Goal: Information Seeking & Learning: Learn about a topic

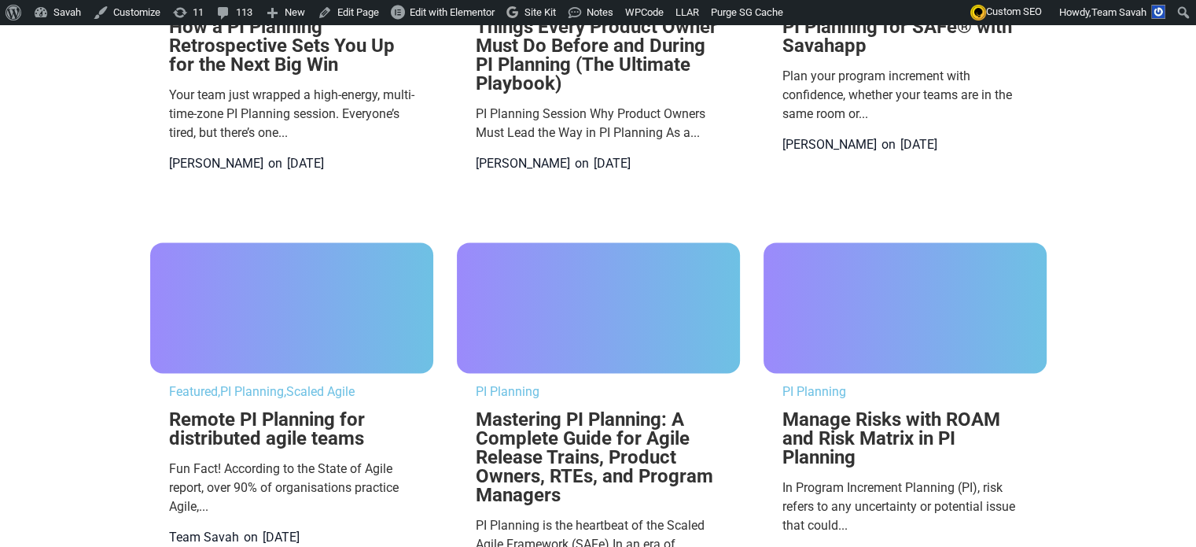
scroll to position [2071, 0]
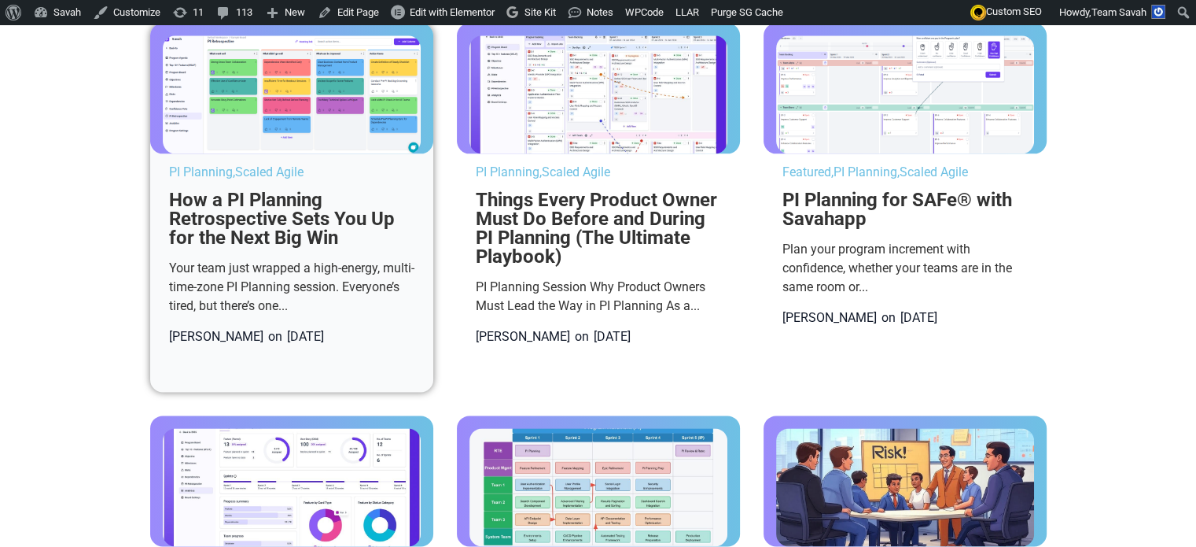
click at [230, 153] on img at bounding box center [292, 94] width 258 height 118
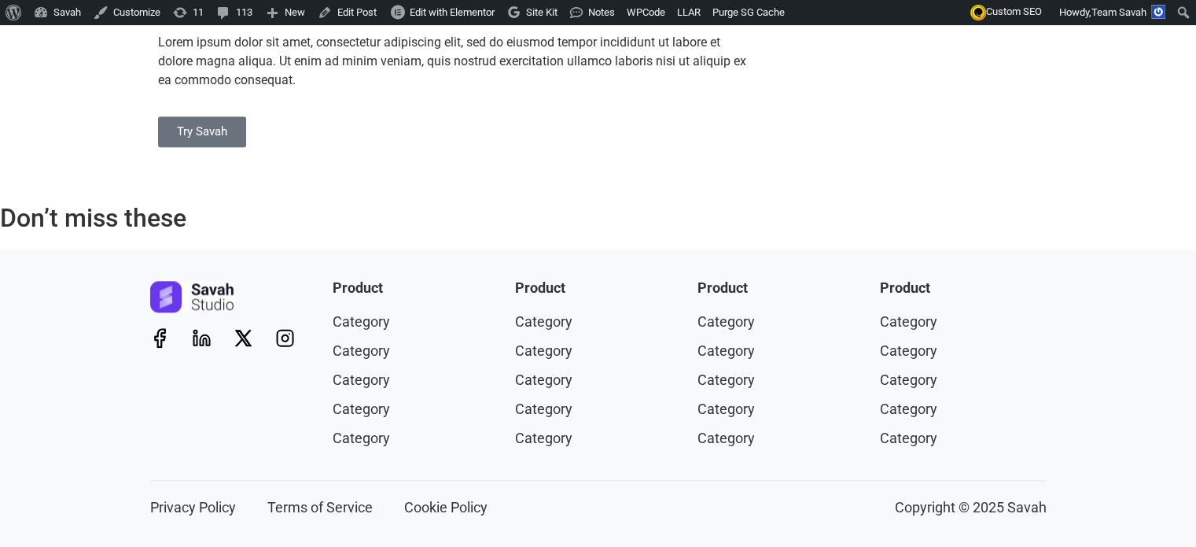
scroll to position [1674, 0]
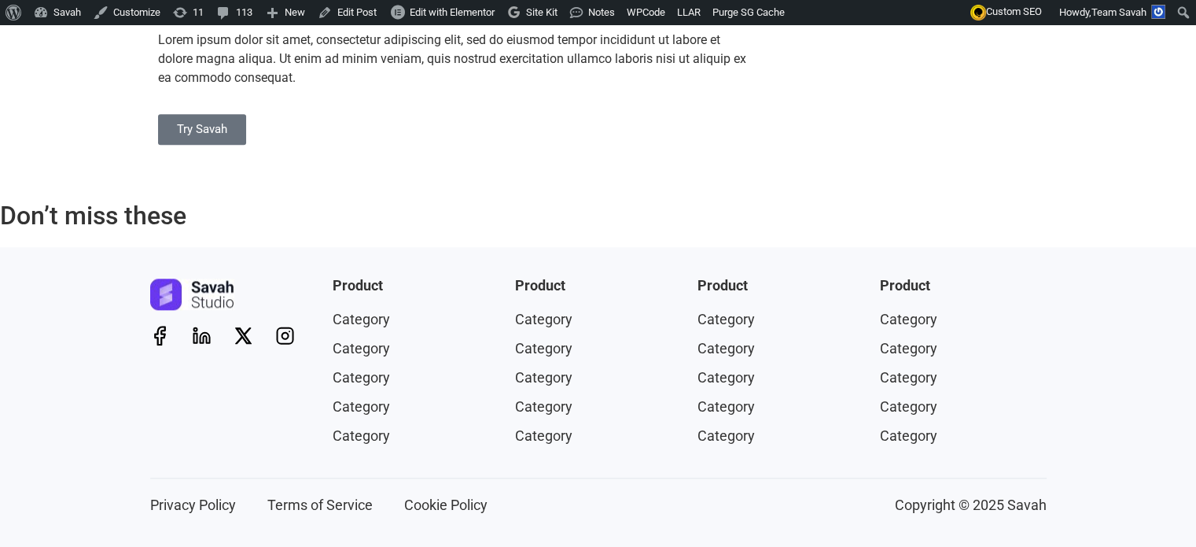
scroll to position [1902, 0]
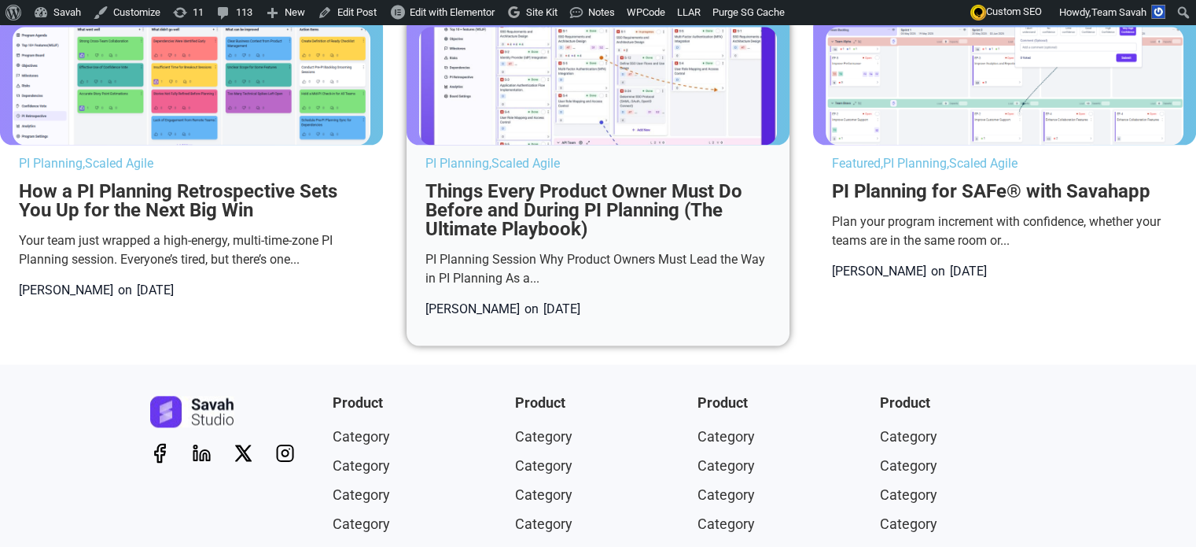
click at [560, 171] on link "Scaled Agile" at bounding box center [526, 163] width 68 height 15
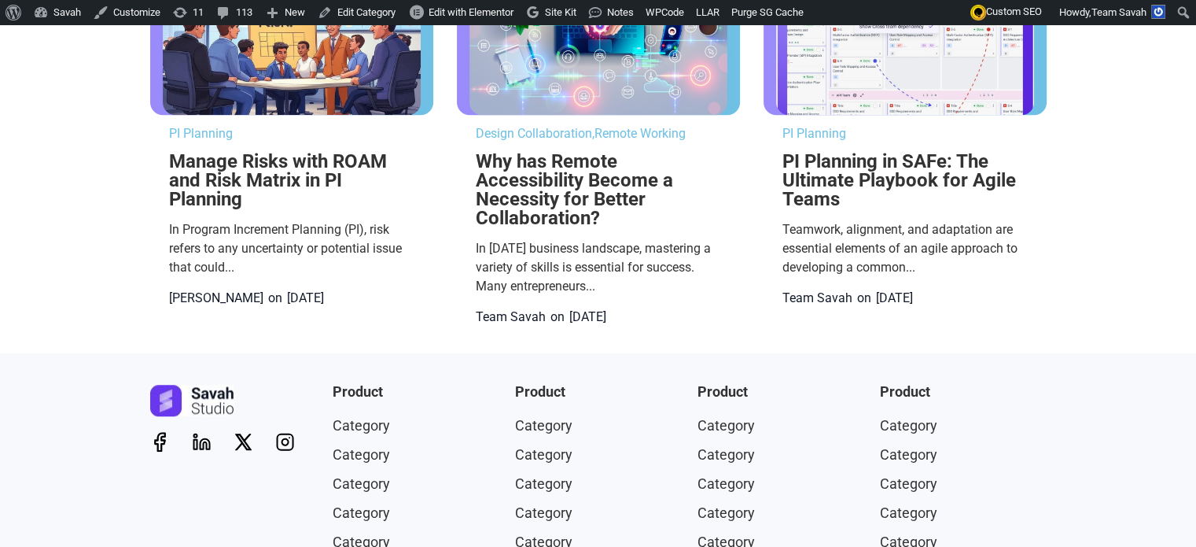
scroll to position [1160, 0]
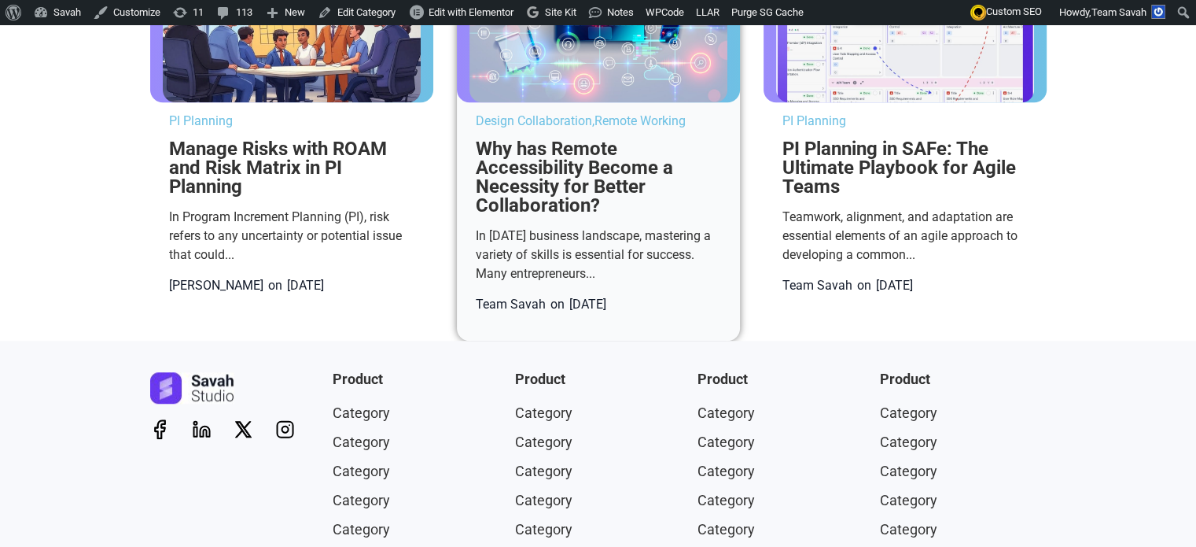
click at [653, 128] on link "Remote Working" at bounding box center [640, 120] width 91 height 15
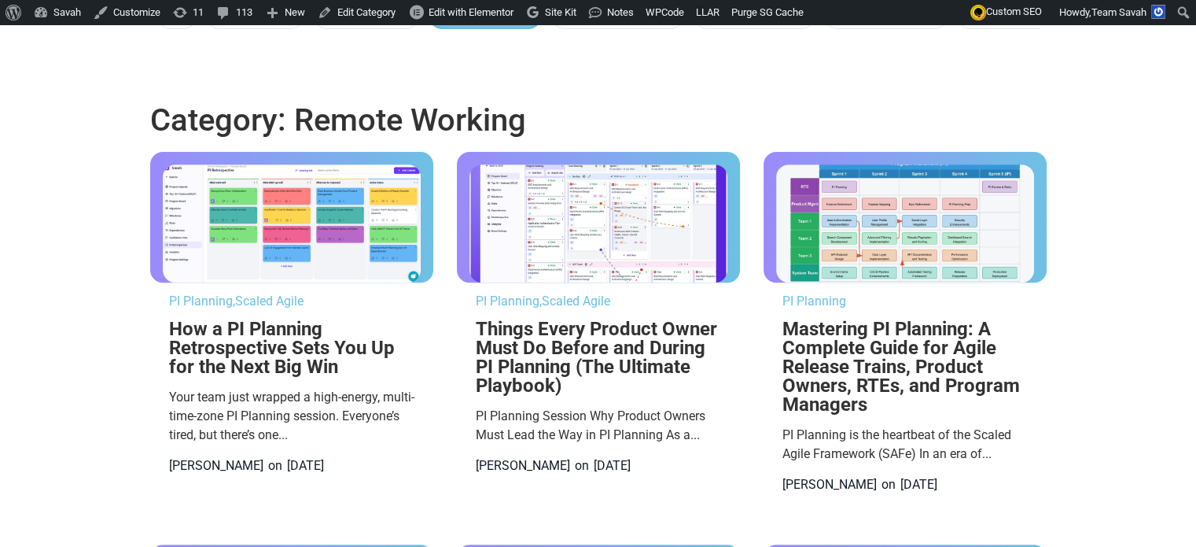
scroll to position [569, 0]
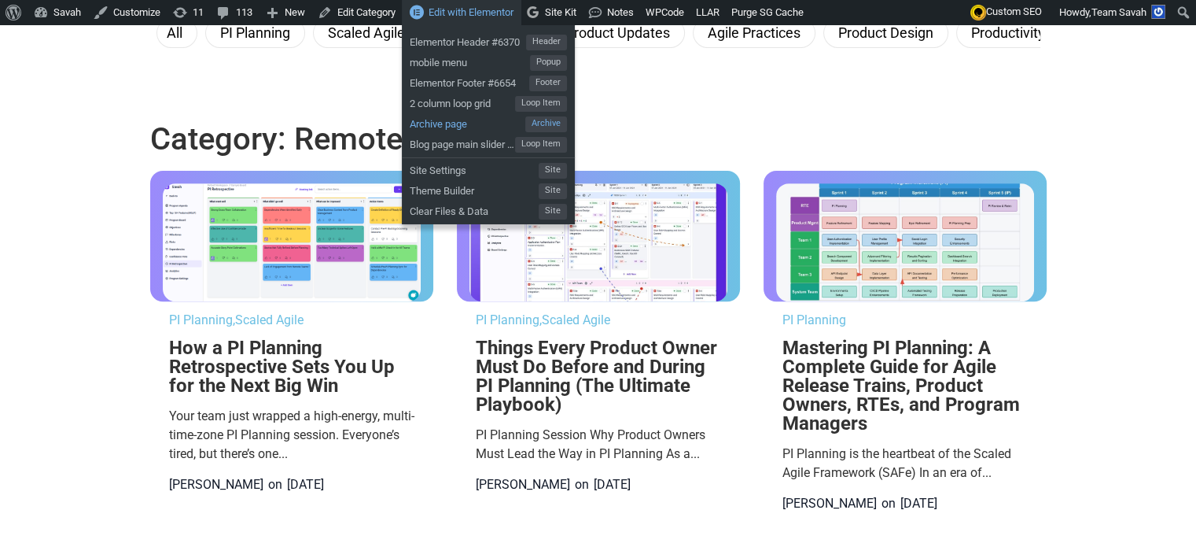
click at [450, 118] on span "Archive page" at bounding box center [468, 122] width 116 height 20
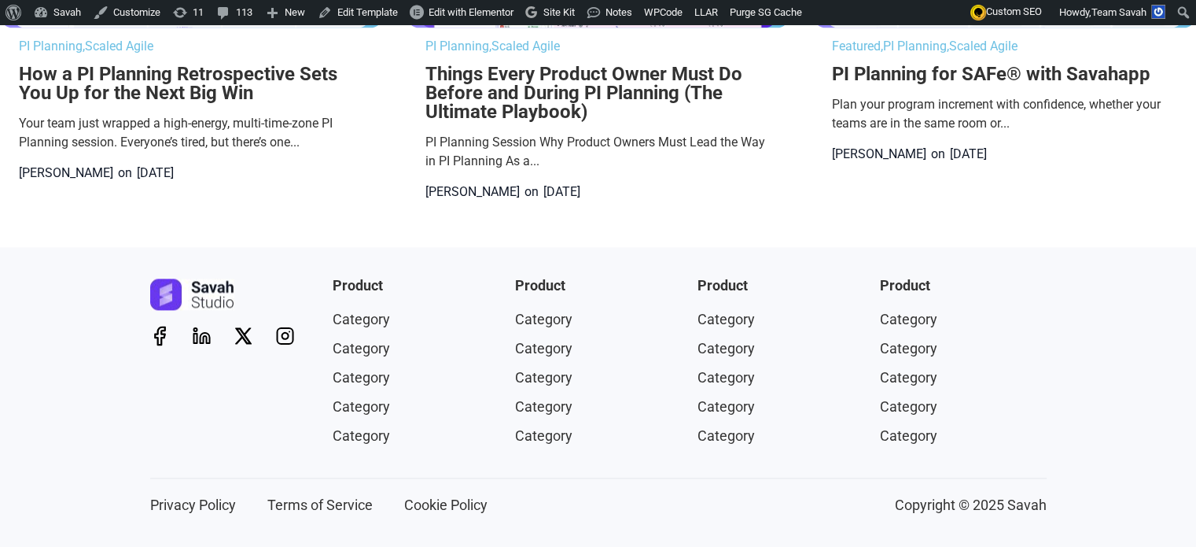
scroll to position [2111, 0]
click at [585, 123] on link "Things Every Product Owner Must Do Before and During PI Planning (The Ultimate …" at bounding box center [583, 93] width 317 height 60
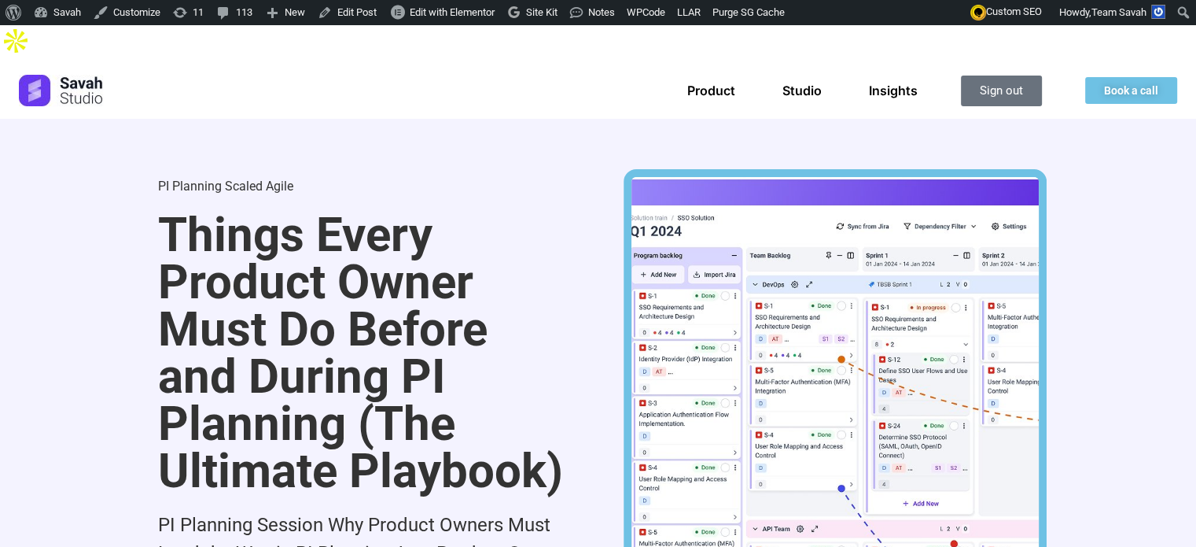
click at [244, 179] on link "Scaled Agile" at bounding box center [259, 186] width 68 height 15
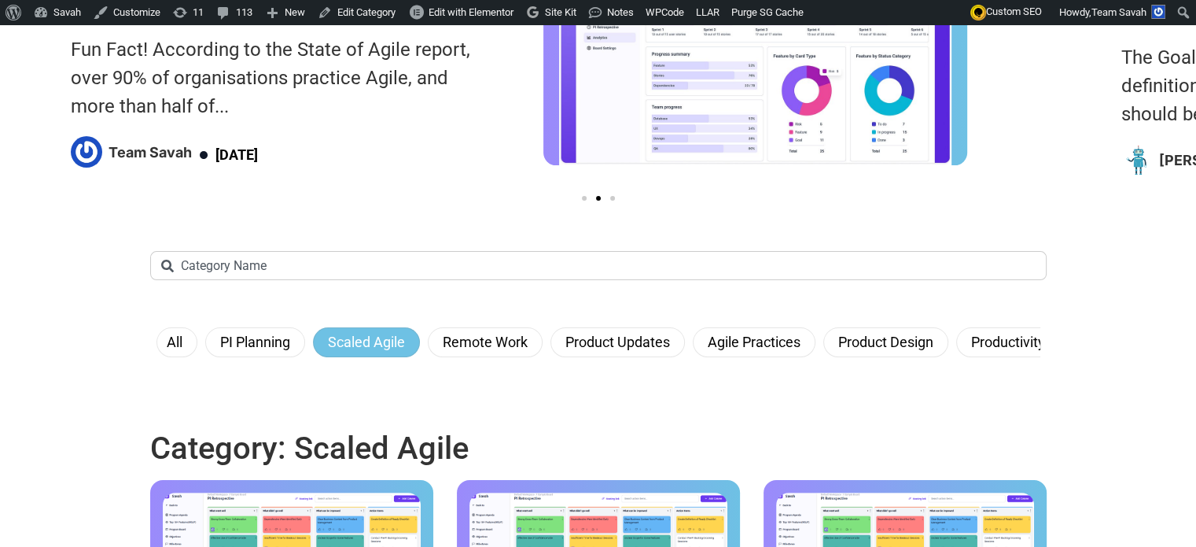
scroll to position [257, 0]
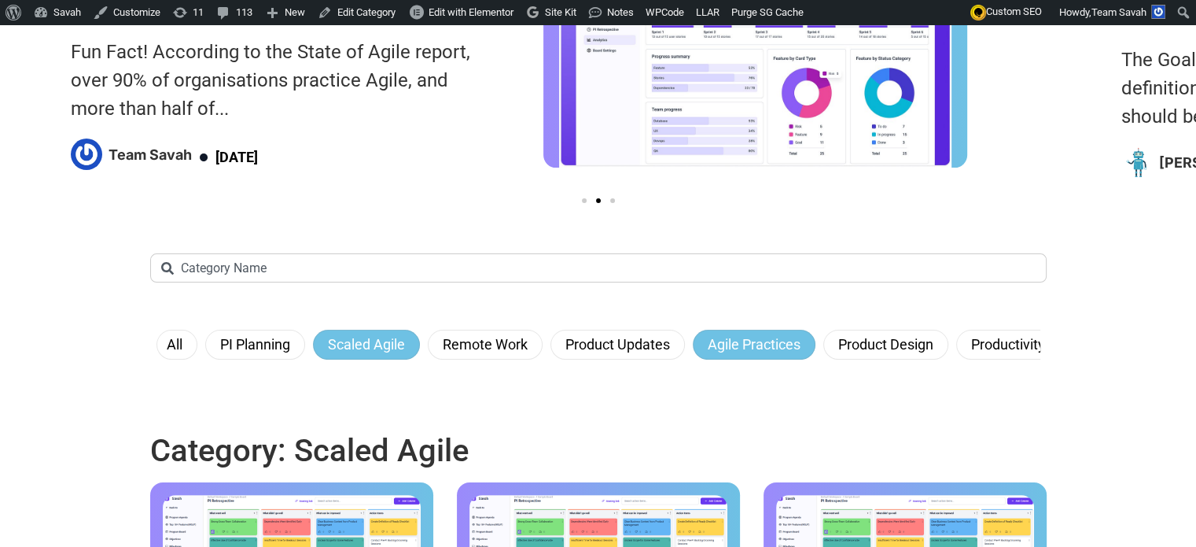
click at [699, 359] on link "Agile Practices" at bounding box center [754, 344] width 112 height 28
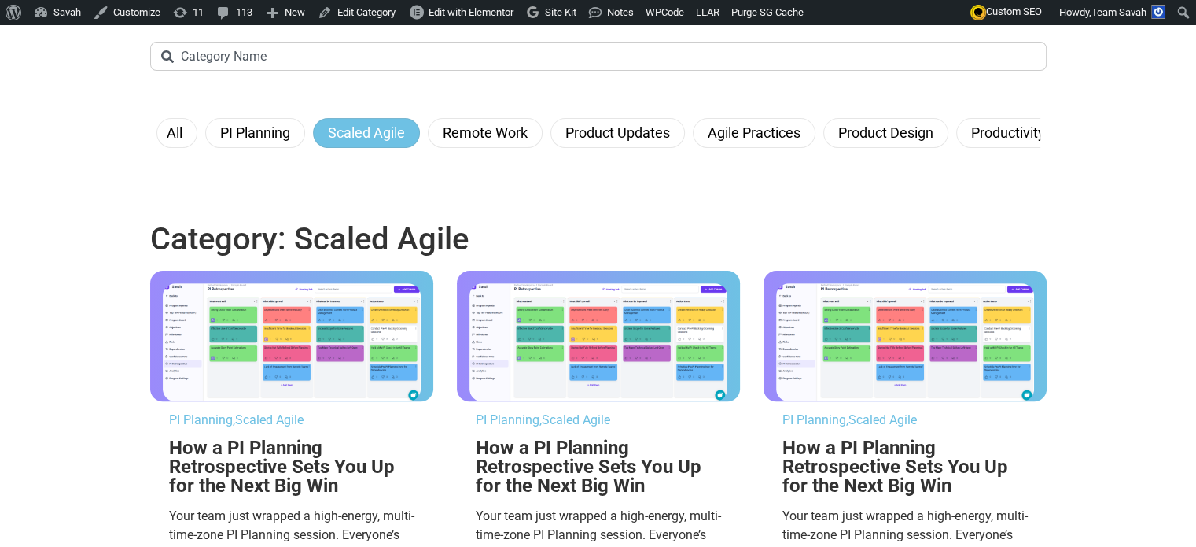
scroll to position [538, 0]
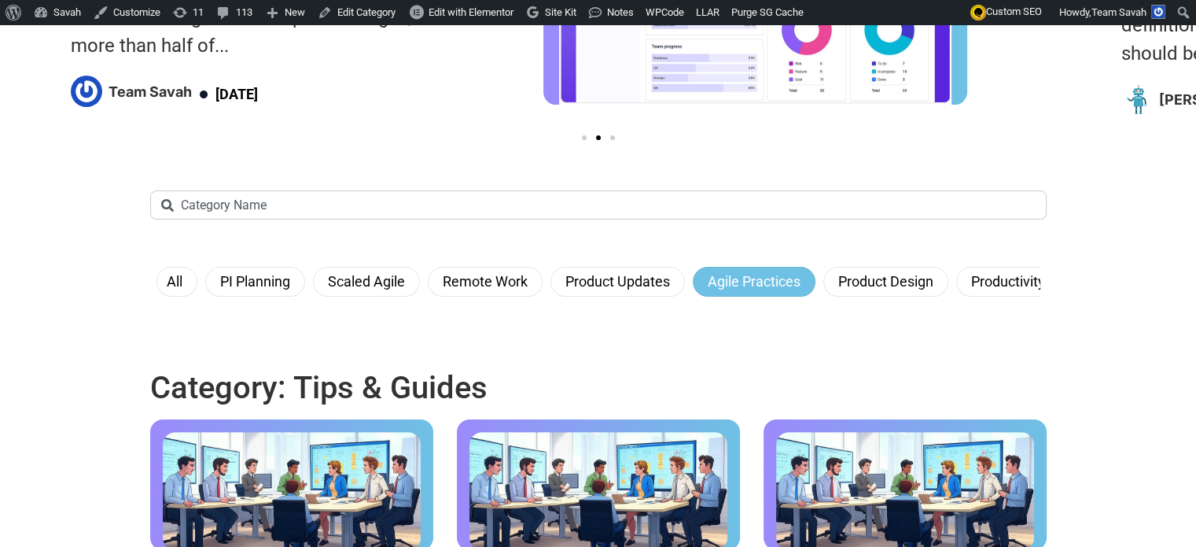
scroll to position [319, 0]
click at [462, 296] on link "Remote Work" at bounding box center [485, 282] width 104 height 28
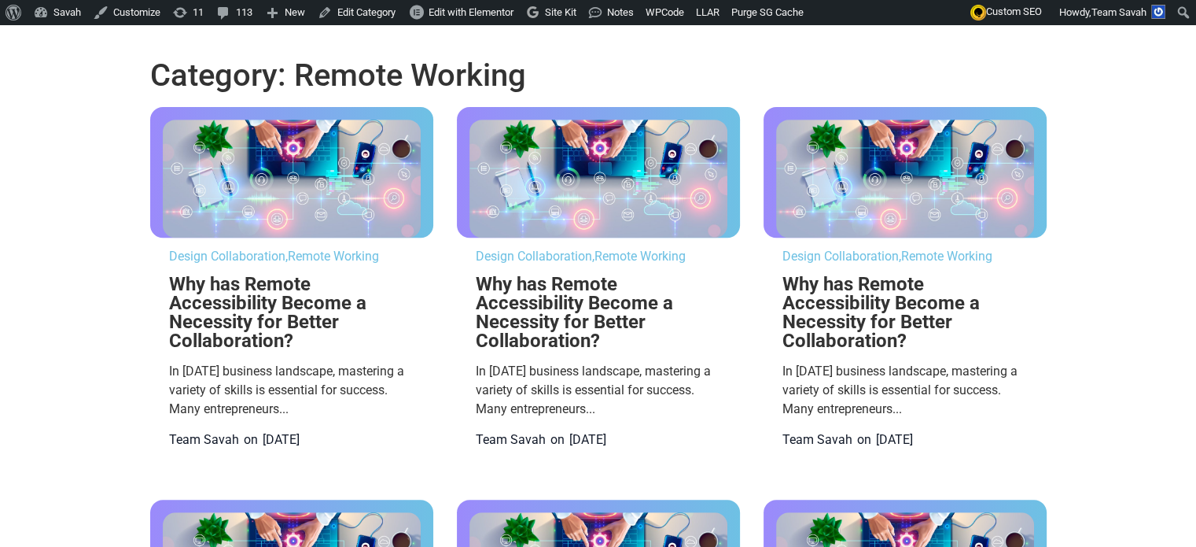
scroll to position [645, 0]
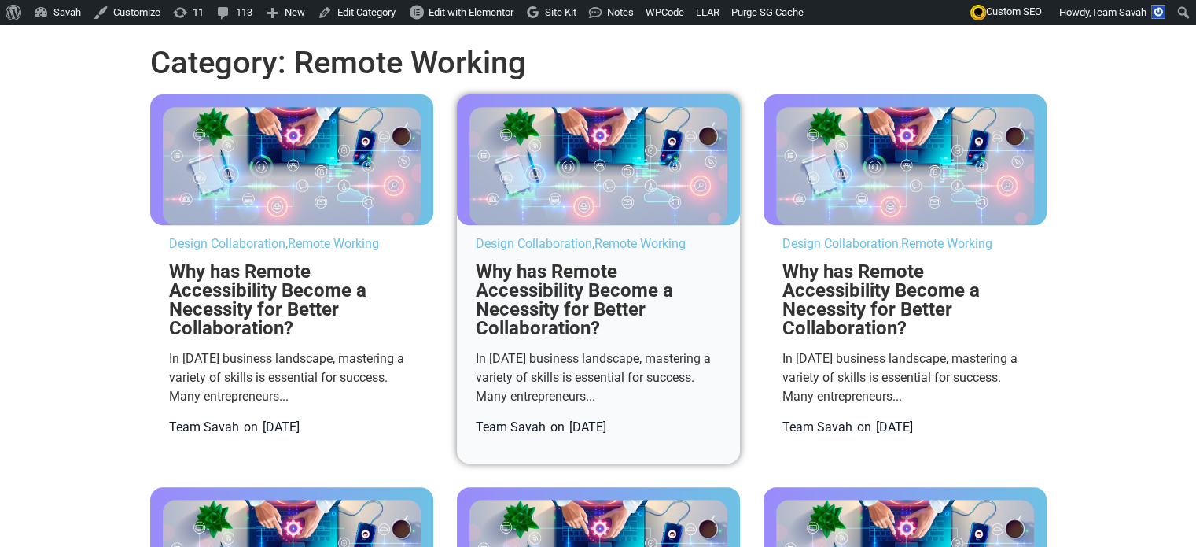
click at [523, 225] on img at bounding box center [599, 166] width 258 height 118
